Goal: Task Accomplishment & Management: Use online tool/utility

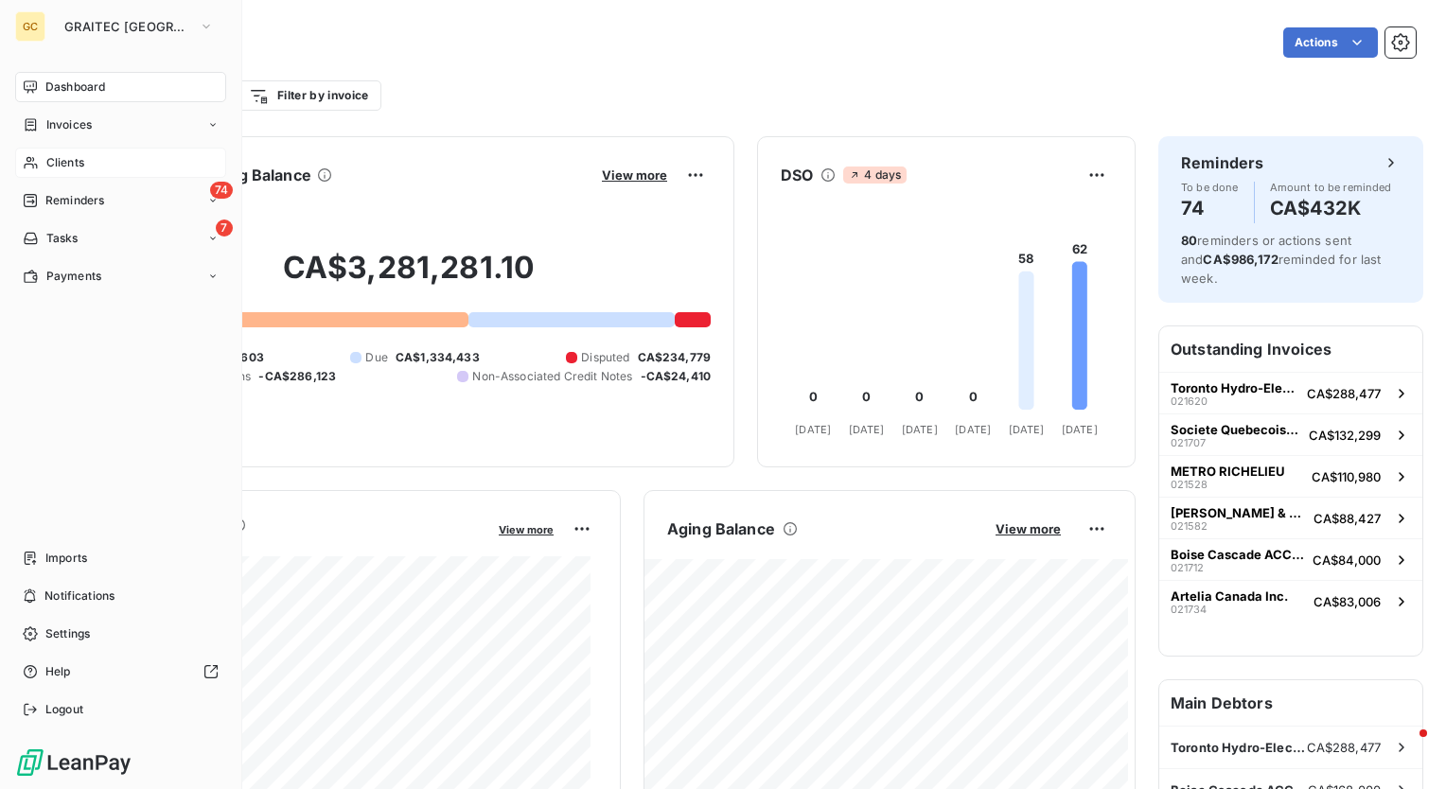
click at [83, 161] on span "Clients" at bounding box center [65, 162] width 38 height 17
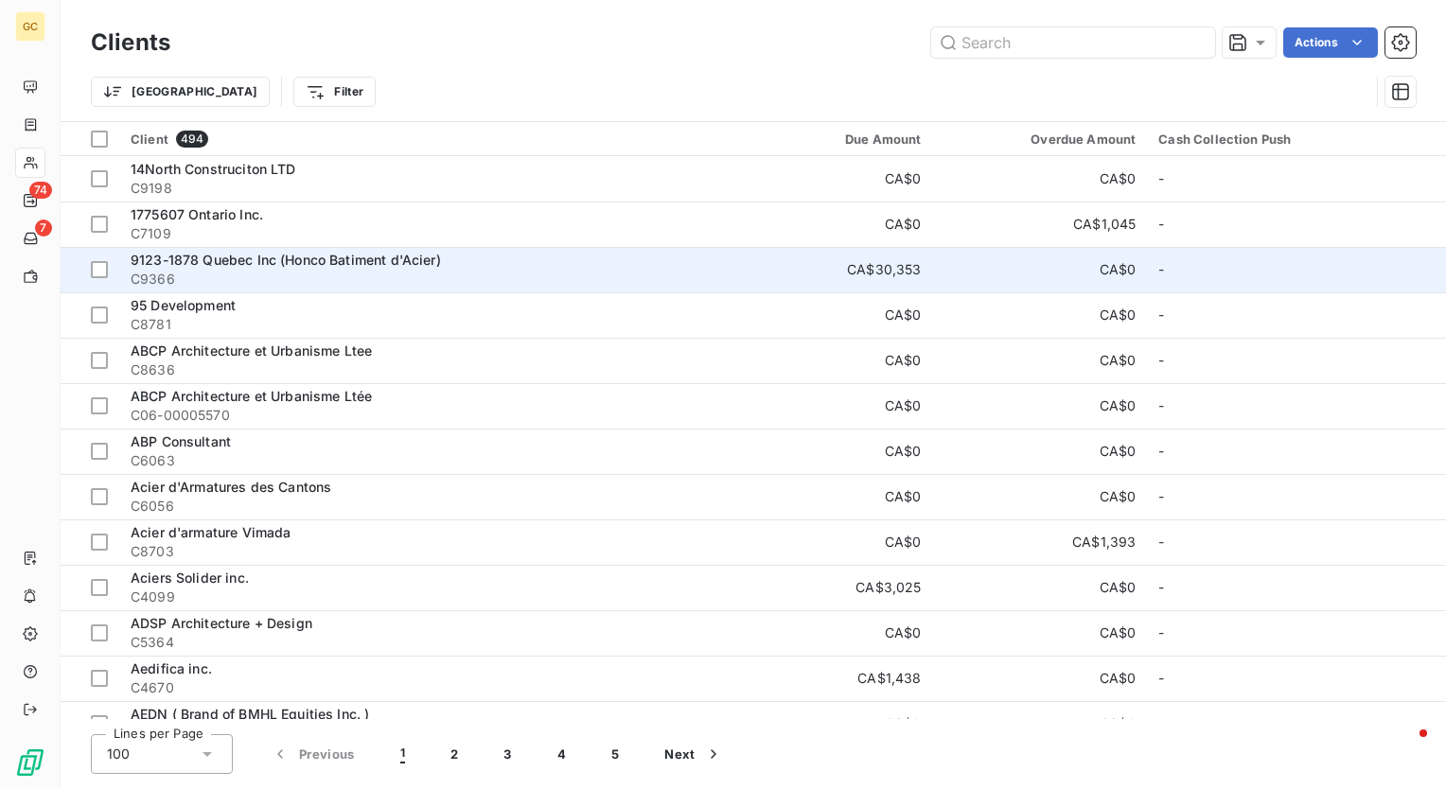
click at [387, 257] on span "9123-1878 Quebec Inc (Honco Batiment d'Acier)" at bounding box center [286, 260] width 310 height 16
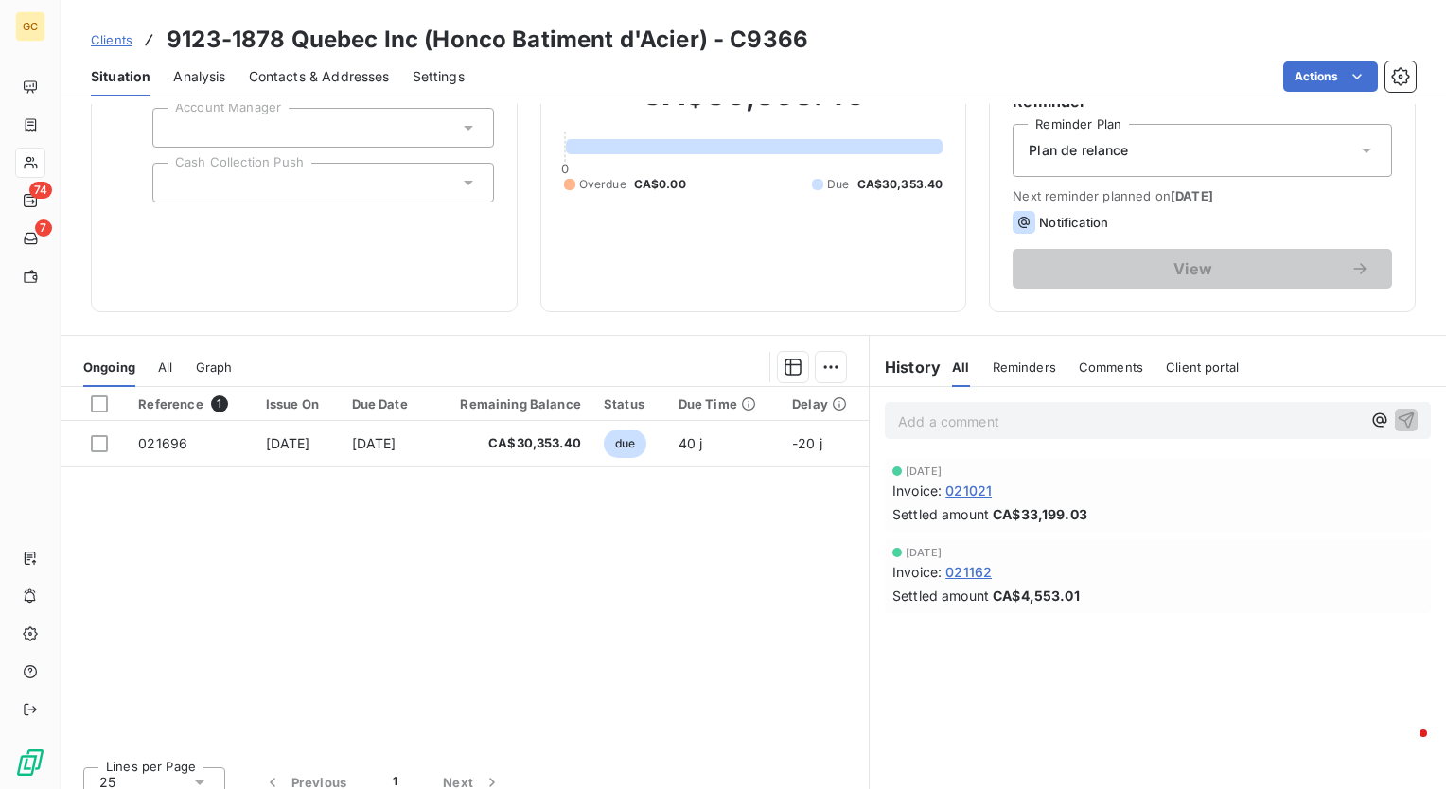
scroll to position [189, 0]
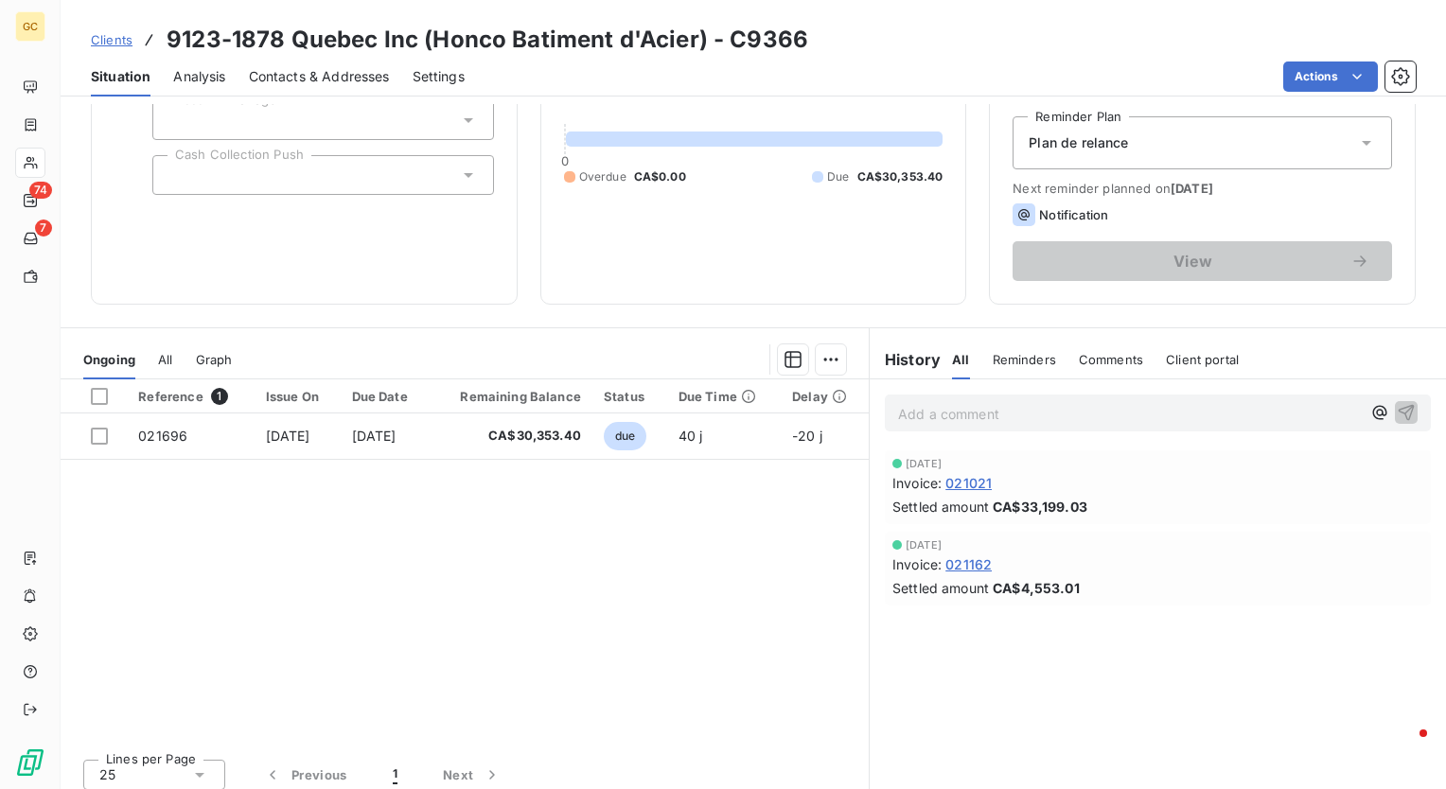
click at [170, 360] on span "All" at bounding box center [165, 359] width 14 height 15
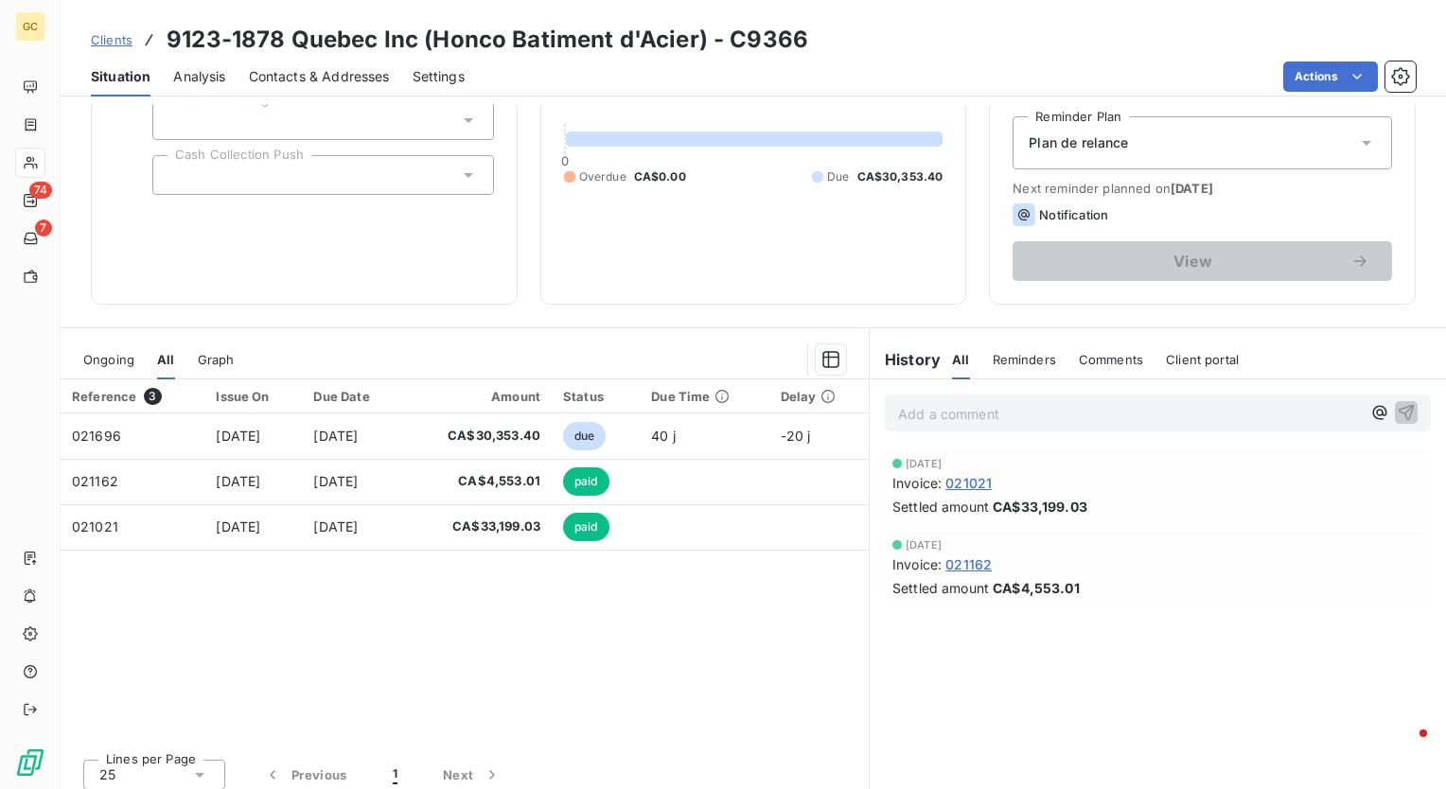
click at [115, 360] on span "Ongoing" at bounding box center [108, 359] width 51 height 15
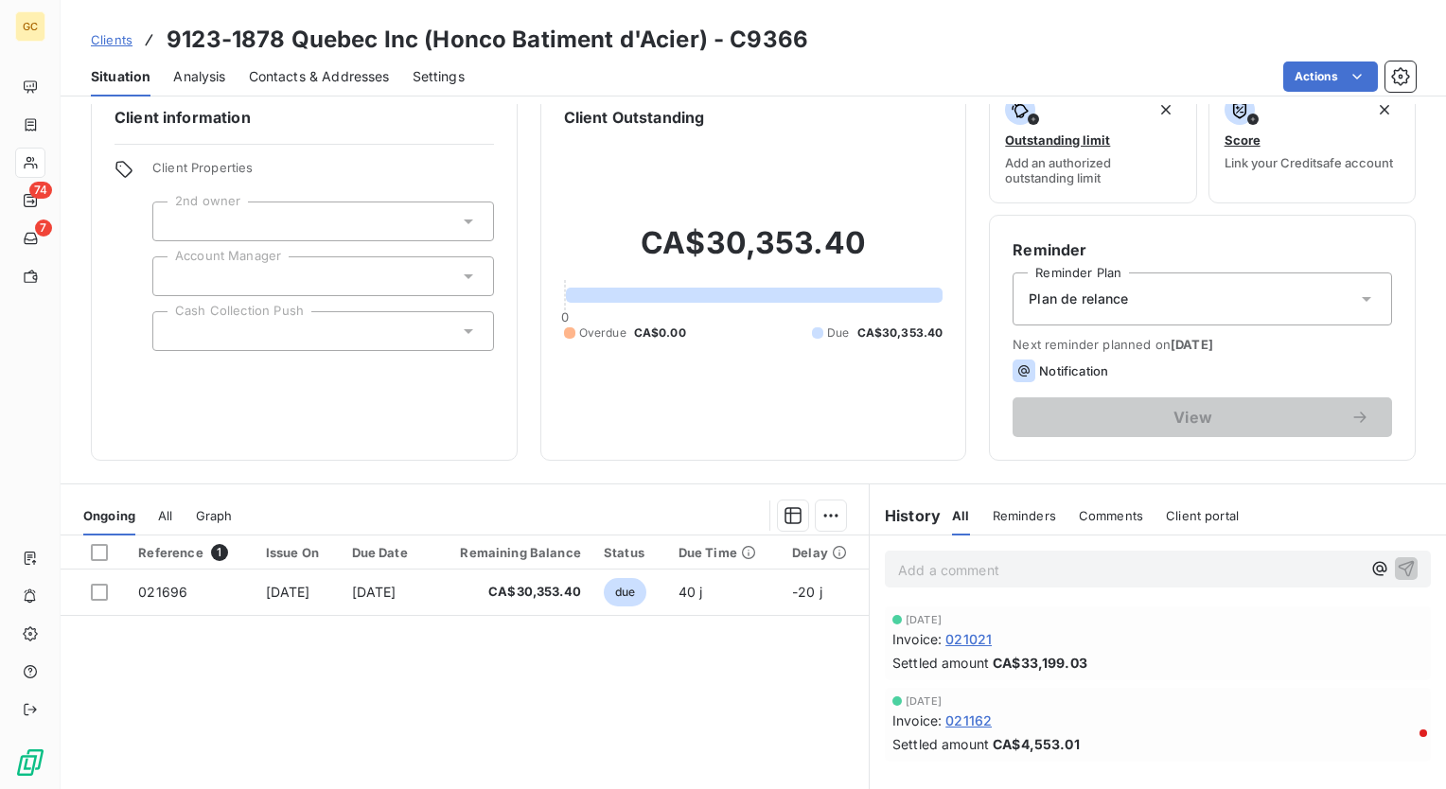
scroll to position [0, 0]
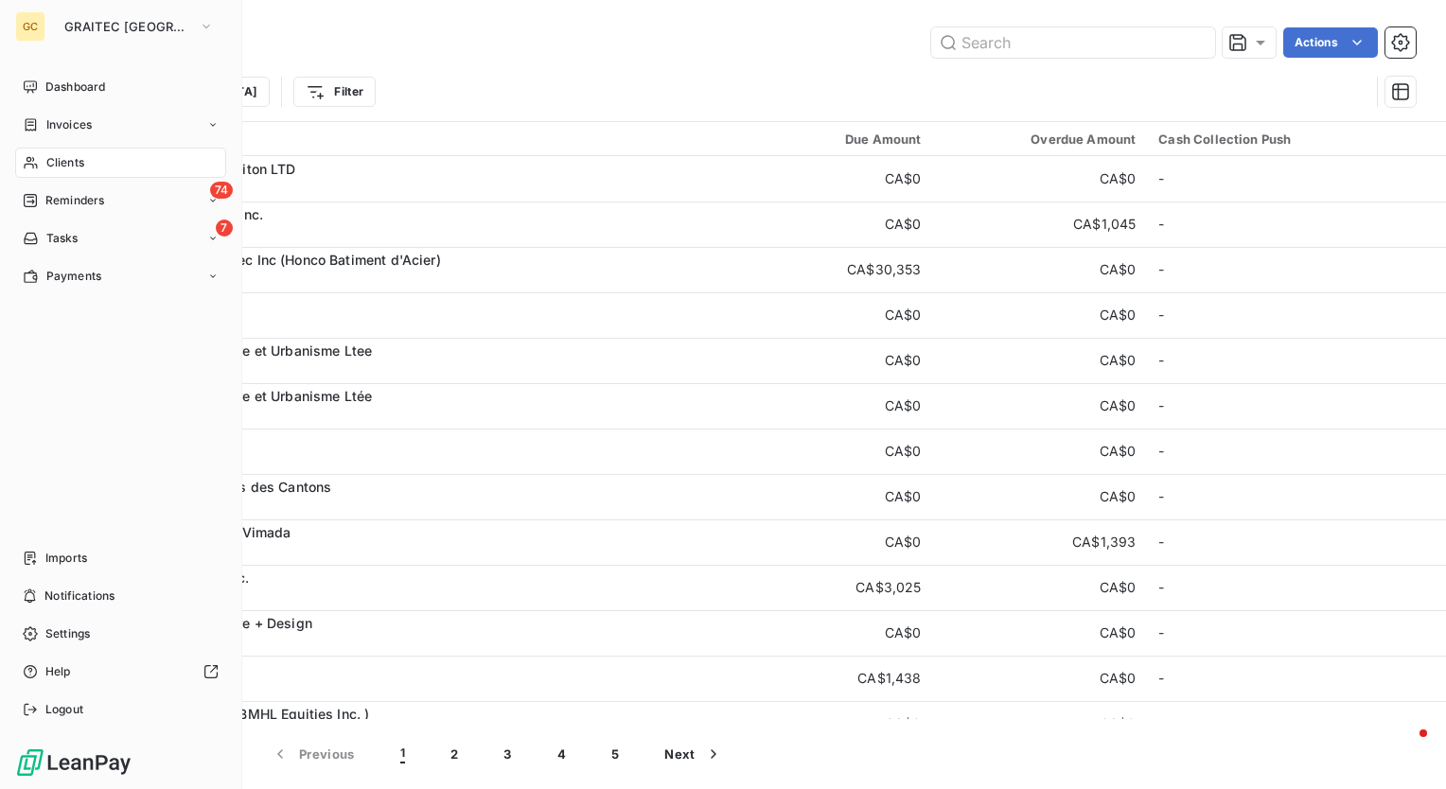
click at [69, 168] on span "Clients" at bounding box center [65, 162] width 38 height 17
click at [87, 160] on div "Clients" at bounding box center [120, 163] width 211 height 30
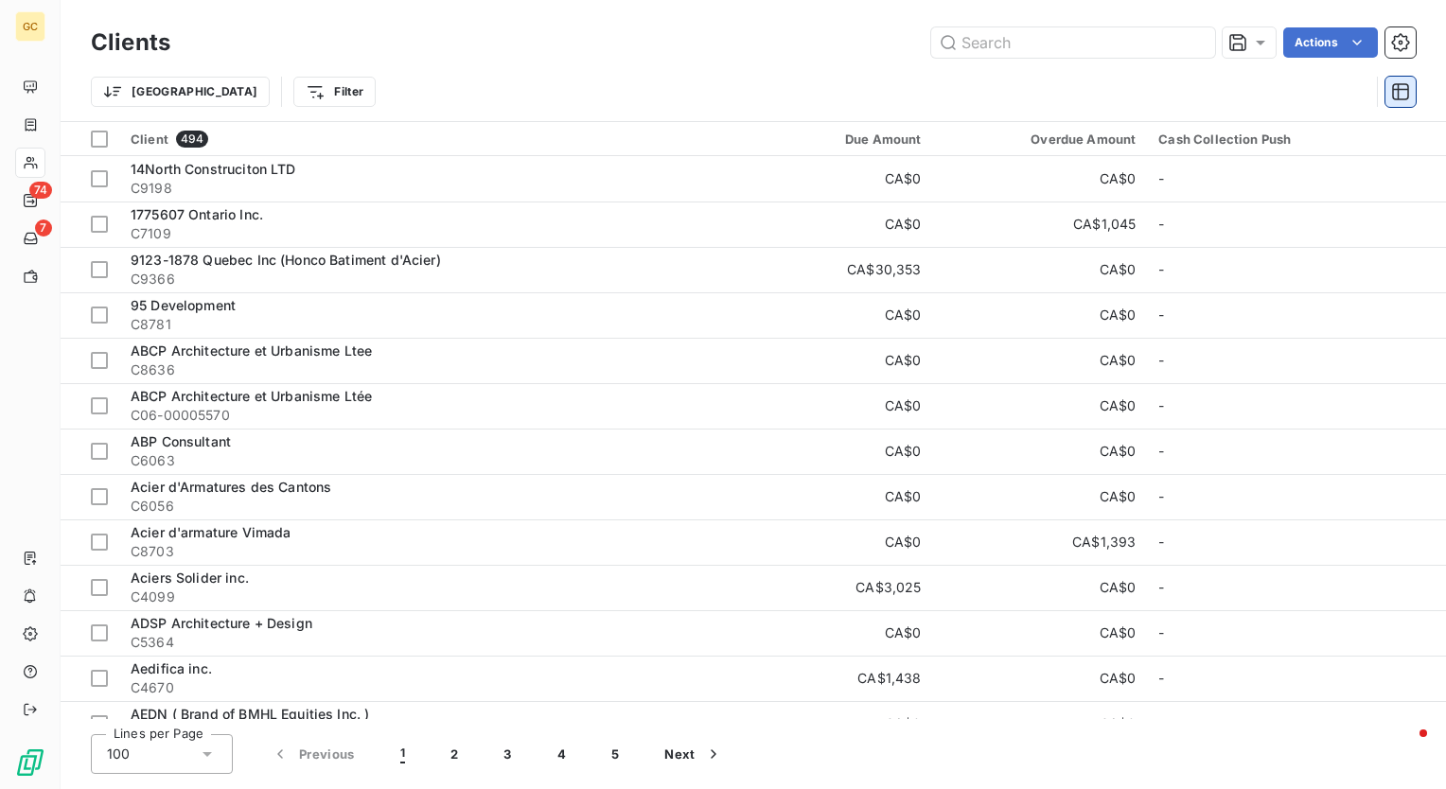
click at [1395, 90] on icon "button" at bounding box center [1400, 91] width 19 height 19
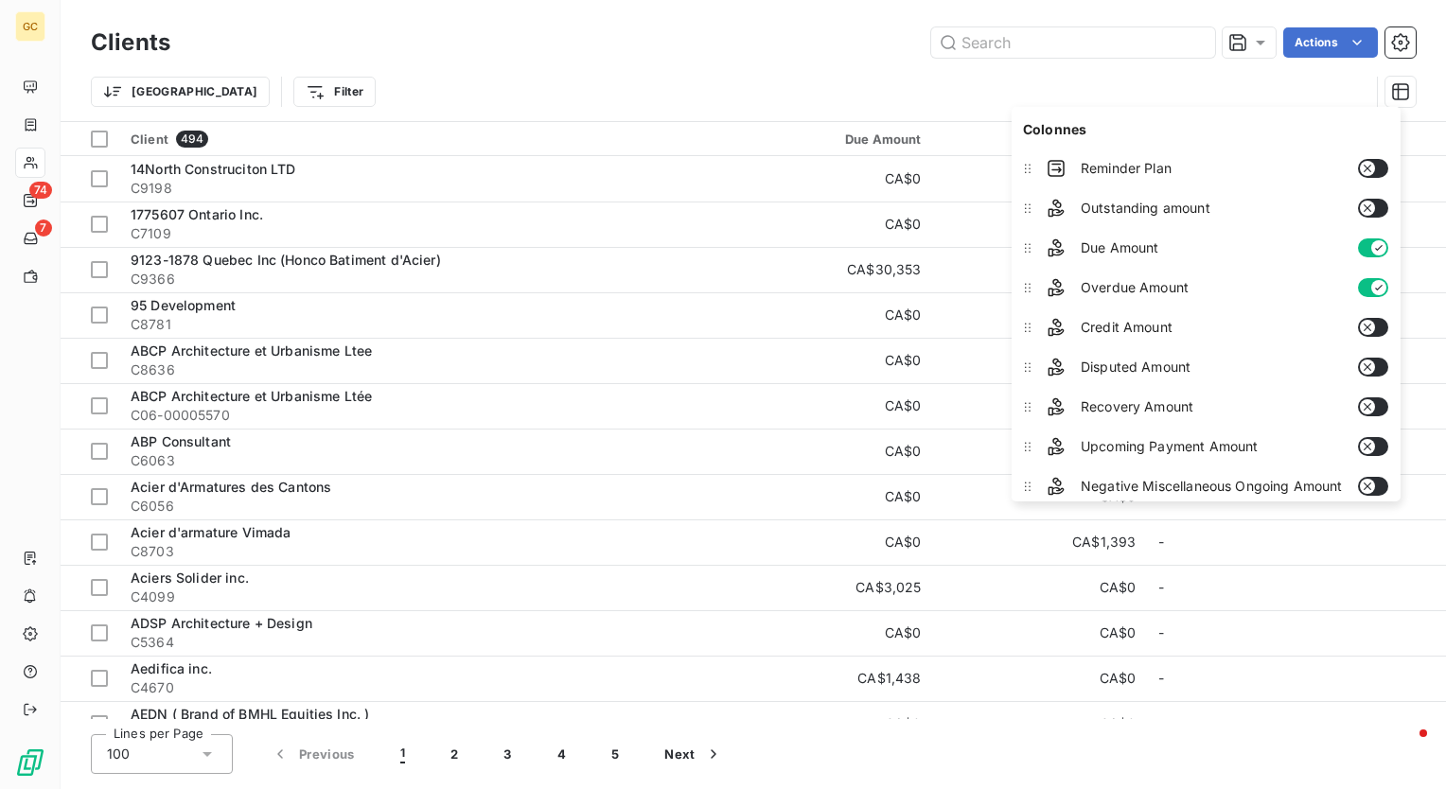
drag, startPoint x: 363, startPoint y: 80, endPoint x: 136, endPoint y: 68, distance: 227.4
click at [361, 80] on div "Trier Filter" at bounding box center [730, 92] width 1278 height 36
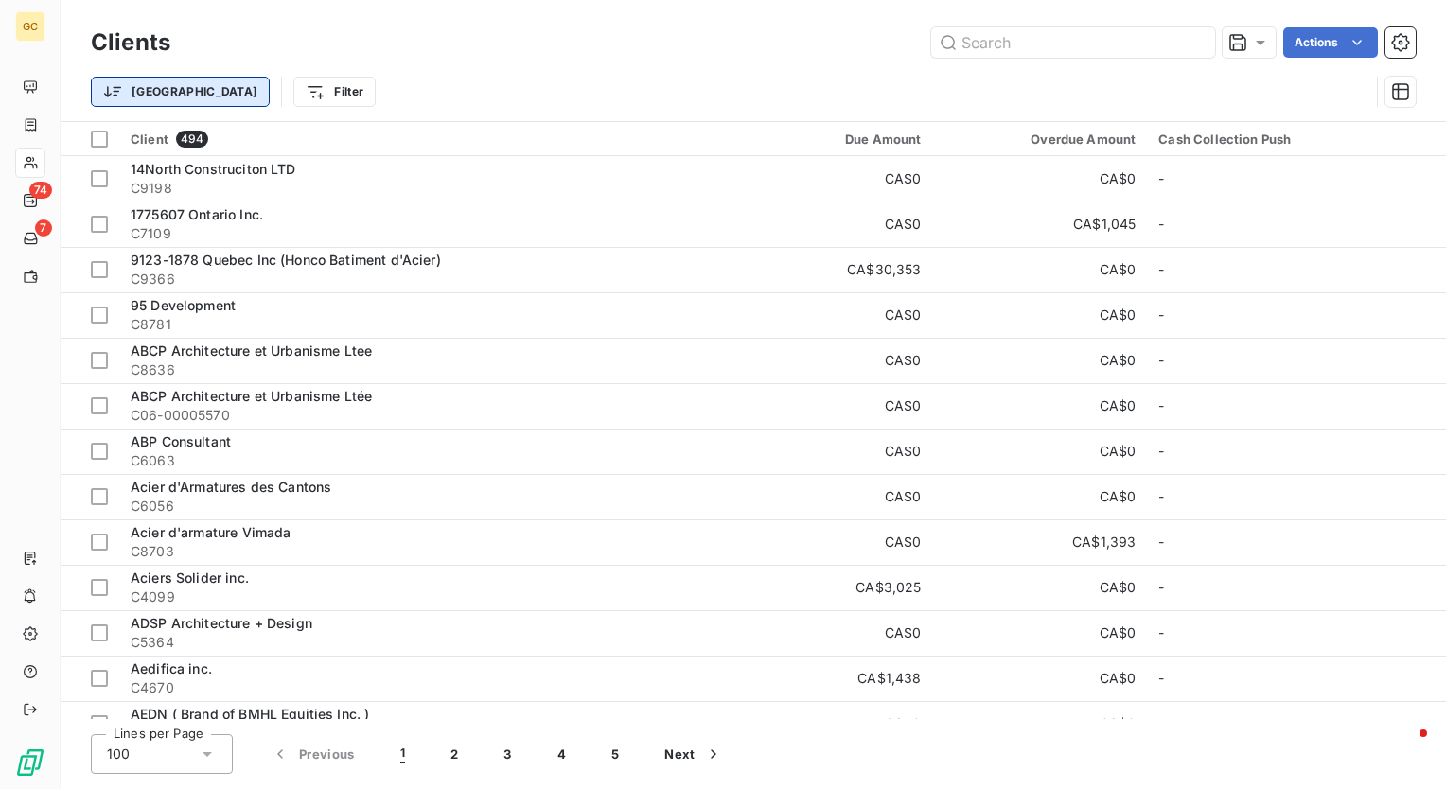
click at [127, 90] on html "GC 74 7 Clients Actions Trier Filter Client 494 Due Amount Overdue Amount Cash …" at bounding box center [723, 394] width 1446 height 789
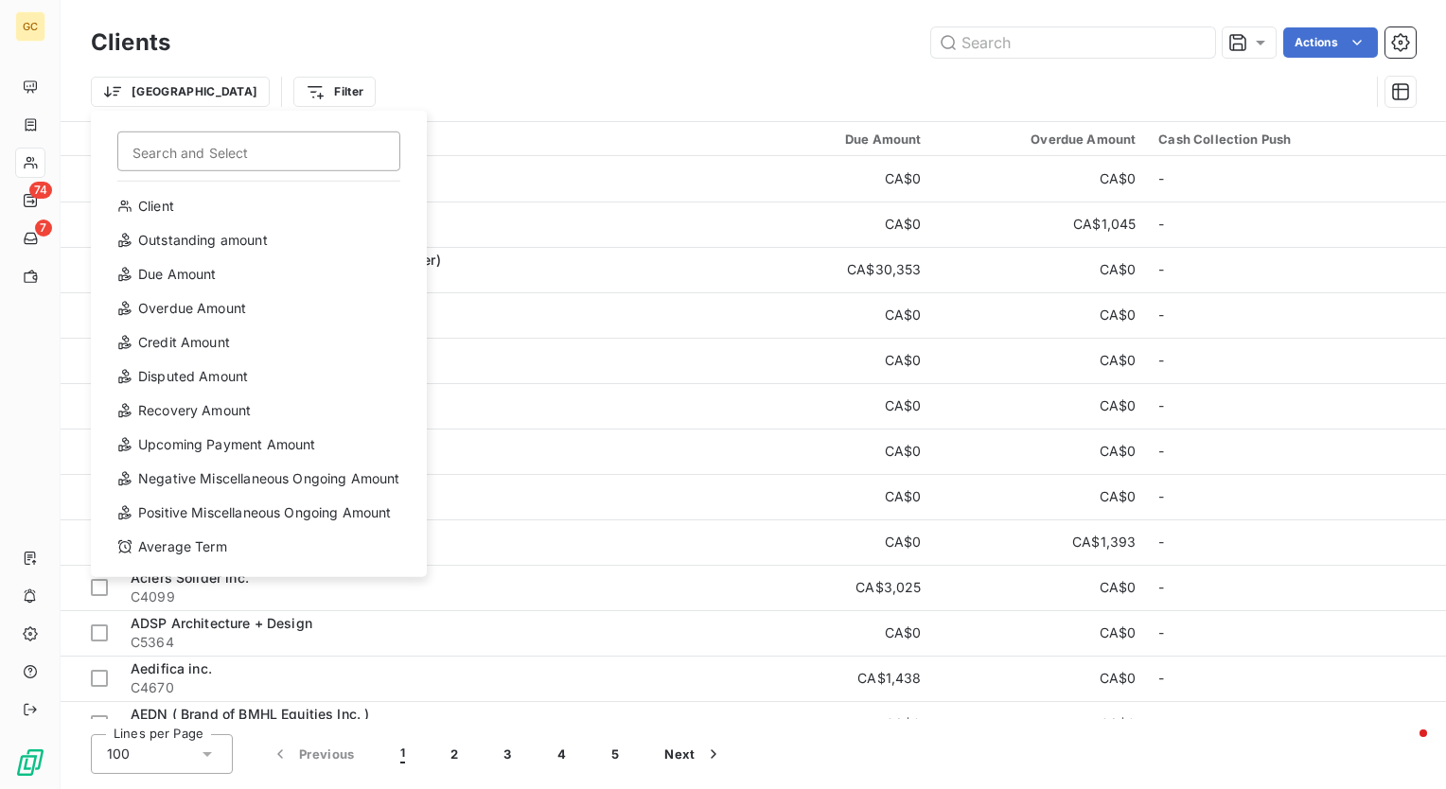
click at [352, 59] on html "GC 74 7 Clients Actions Trier Search and Select Client Outstanding amount Due A…" at bounding box center [723, 394] width 1446 height 789
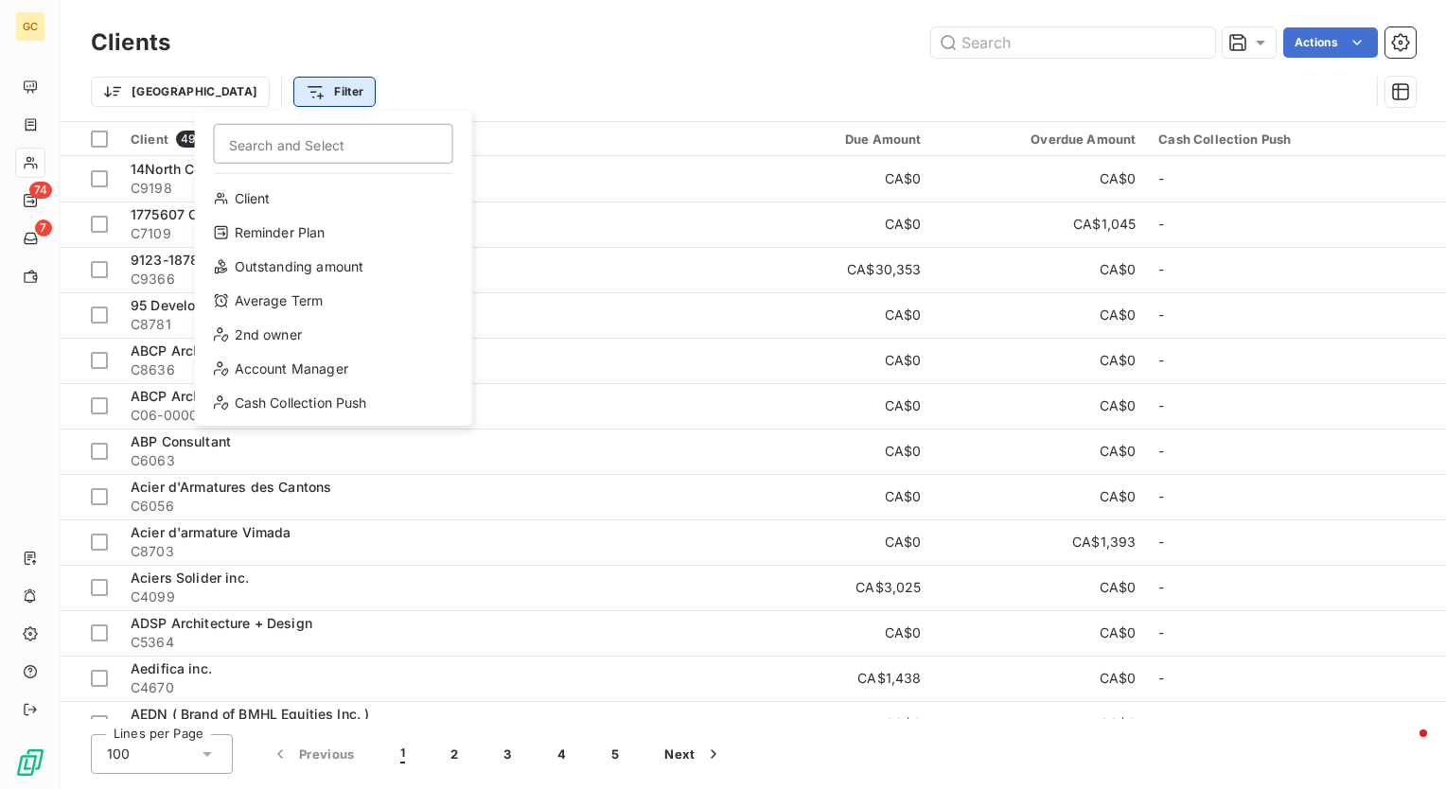
click at [233, 77] on html "GC 74 7 Clients Actions Trier Filter Search and Select Client Reminder Plan Out…" at bounding box center [723, 394] width 1446 height 789
click at [693, 96] on html "GC 74 7 Clients Actions Trier Filter Search and Select Client Reminder Plan Out…" at bounding box center [723, 394] width 1446 height 789
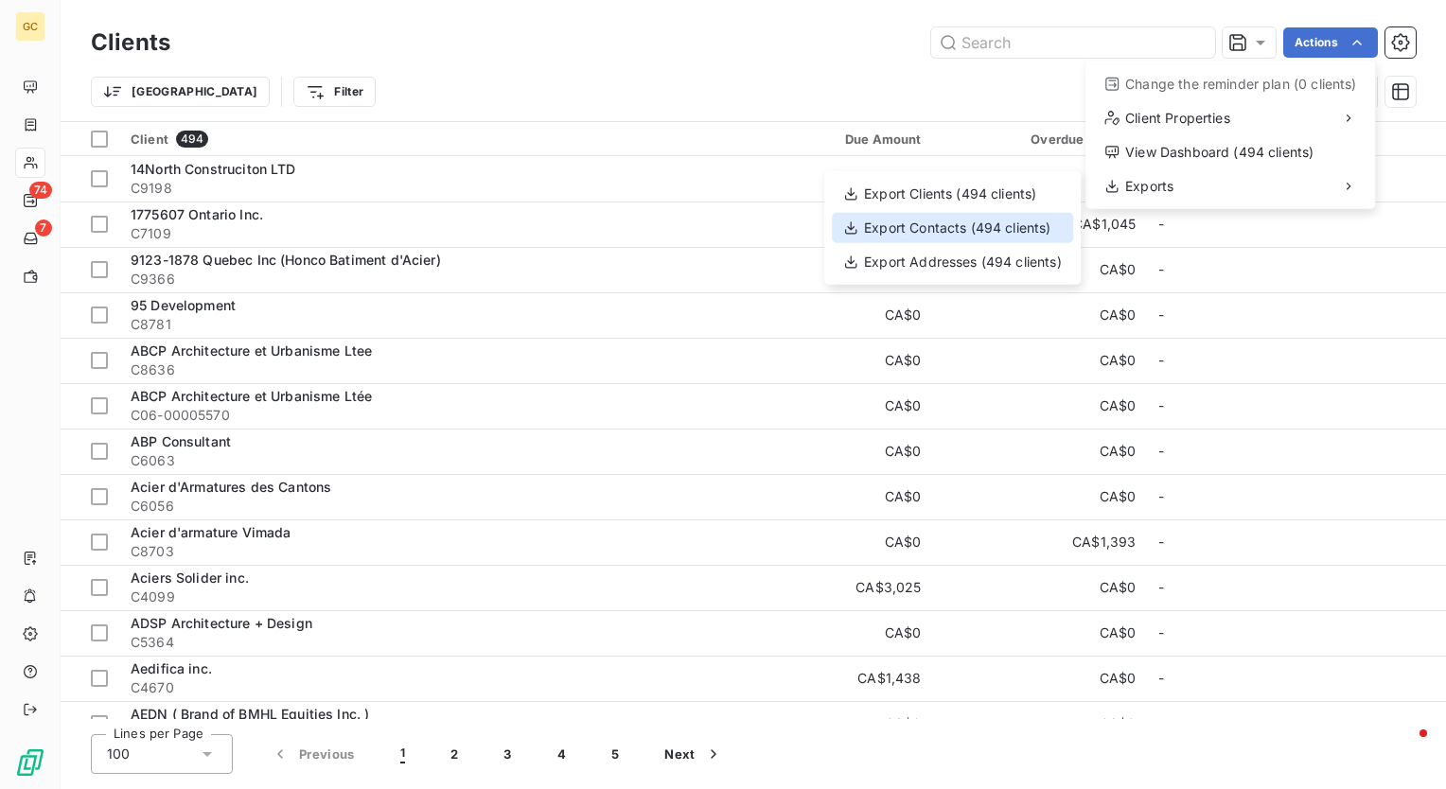
click at [999, 233] on div "Export Contacts (494 clients)" at bounding box center [952, 228] width 241 height 30
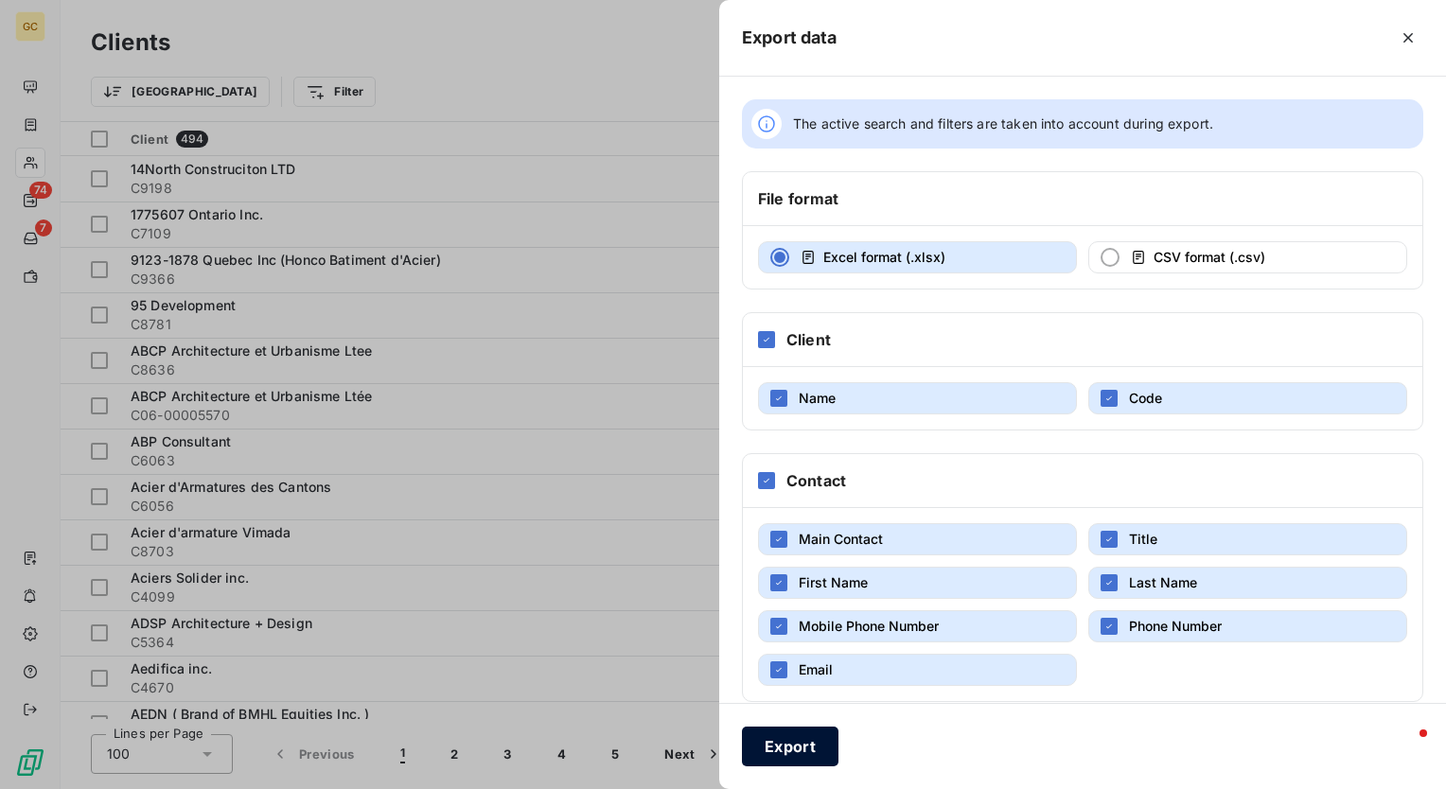
click at [806, 747] on button "Export" at bounding box center [790, 747] width 97 height 40
